Goal: Task Accomplishment & Management: Use online tool/utility

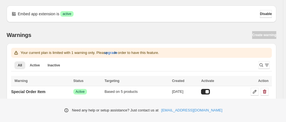
scroll to position [5, 0]
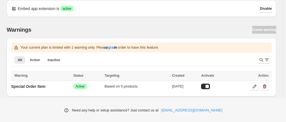
click at [112, 91] on td "Based on 5 products" at bounding box center [136, 86] width 67 height 11
click at [103, 88] on td "Success Active" at bounding box center [87, 86] width 31 height 11
click at [72, 86] on td "Special Order Item" at bounding box center [41, 86] width 61 height 11
click at [37, 84] on p "Special Order Item" at bounding box center [28, 87] width 34 height 6
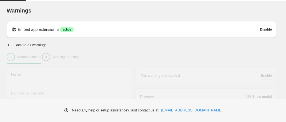
type input "**********"
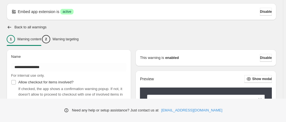
scroll to position [11, 0]
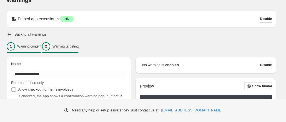
click at [71, 49] on div "2 Warning targeting" at bounding box center [60, 46] width 37 height 8
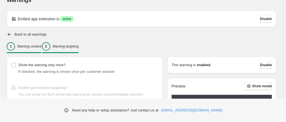
click at [35, 47] on p "Warning content" at bounding box center [29, 46] width 24 height 4
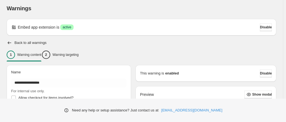
scroll to position [0, 0]
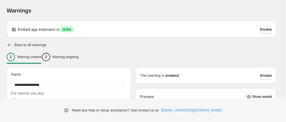
click at [9, 47] on icon "button" at bounding box center [10, 45] width 6 height 6
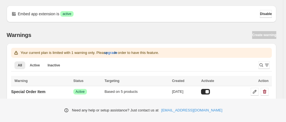
scroll to position [5, 0]
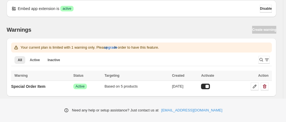
click at [30, 64] on div "All Active Inactive More views All Active Inactive More views" at bounding box center [132, 61] width 243 height 15
click at [32, 62] on button "Active" at bounding box center [34, 60] width 17 height 8
click at [117, 87] on div "Based on 5 products" at bounding box center [136, 87] width 64 height 6
click at [27, 86] on p "Special Order Item" at bounding box center [28, 87] width 34 height 6
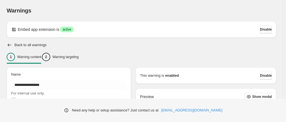
click at [9, 46] on icon "button" at bounding box center [10, 45] width 6 height 6
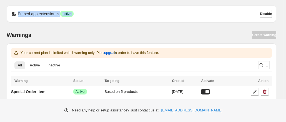
click at [0, 14] on html "Warnings Settings Payment Help Skip to content Embed app extension is Success a…" at bounding box center [143, 61] width 286 height 122
click at [2, 59] on div "Embed app extension is Success active Disable Warnings Create warning Your curr…" at bounding box center [141, 52] width 283 height 104
